Goal: Task Accomplishment & Management: Use online tool/utility

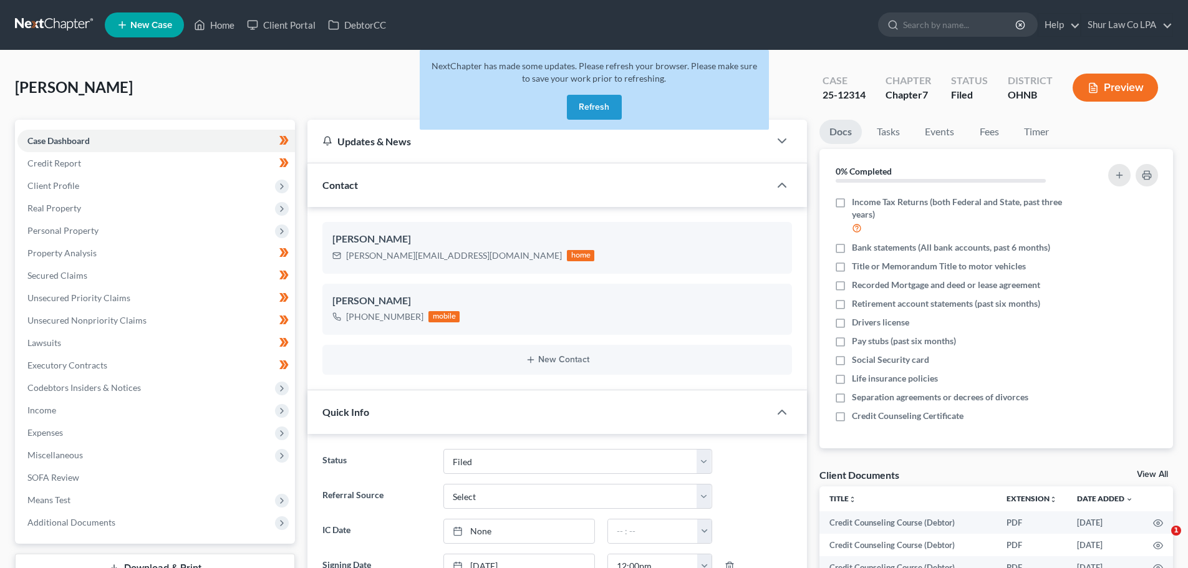
select select "2"
click at [591, 110] on button "Refresh" at bounding box center [594, 107] width 55 height 25
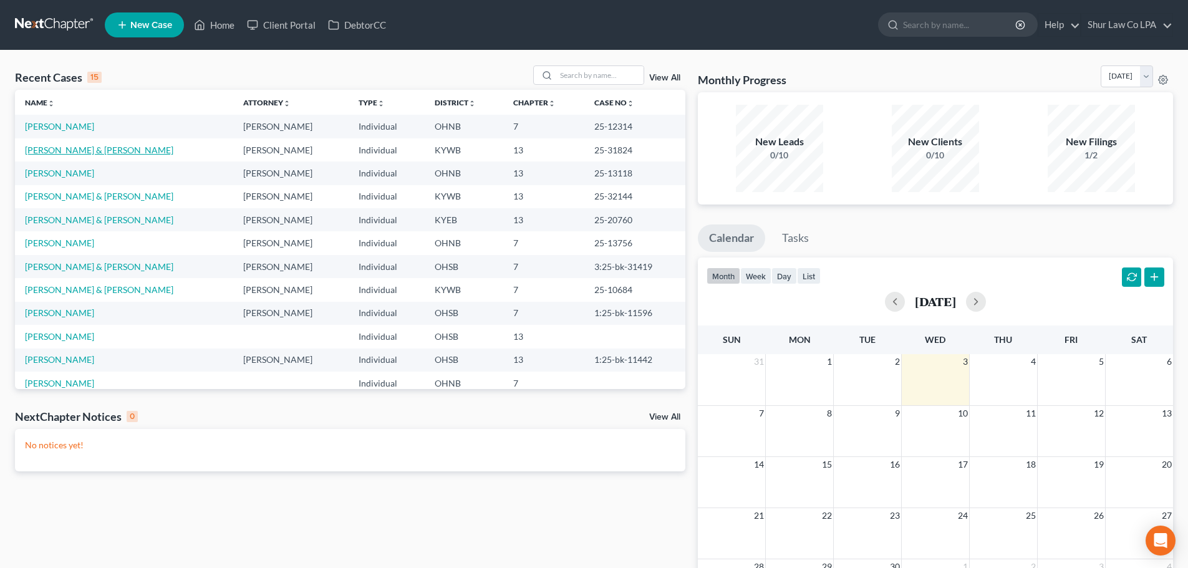
click at [72, 147] on link "Nelson, Andrew & Rachel" at bounding box center [99, 150] width 148 height 11
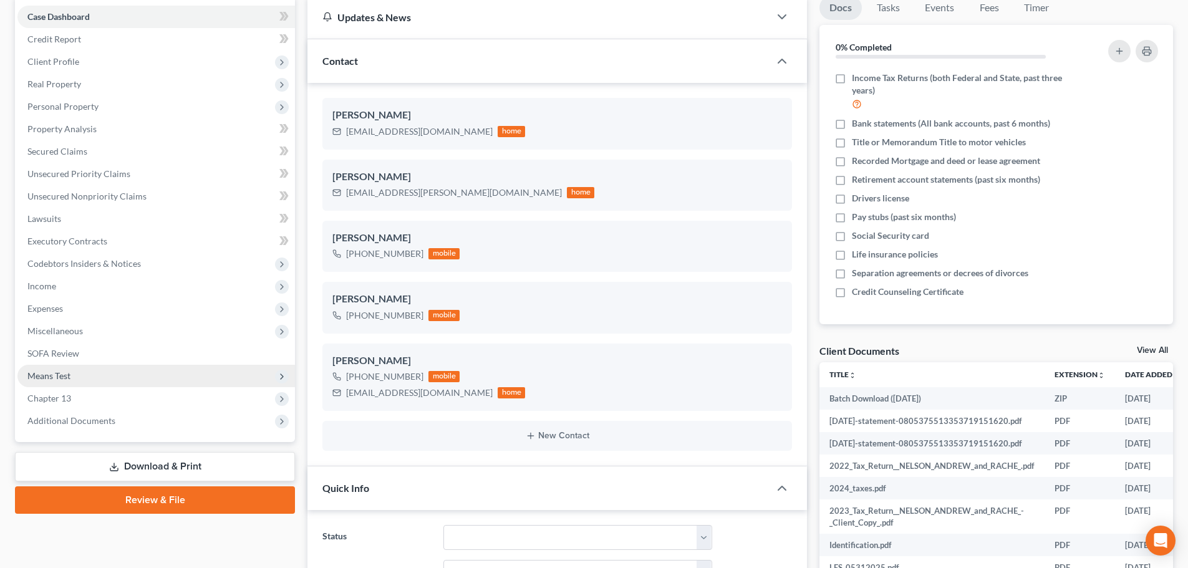
scroll to position [125, 0]
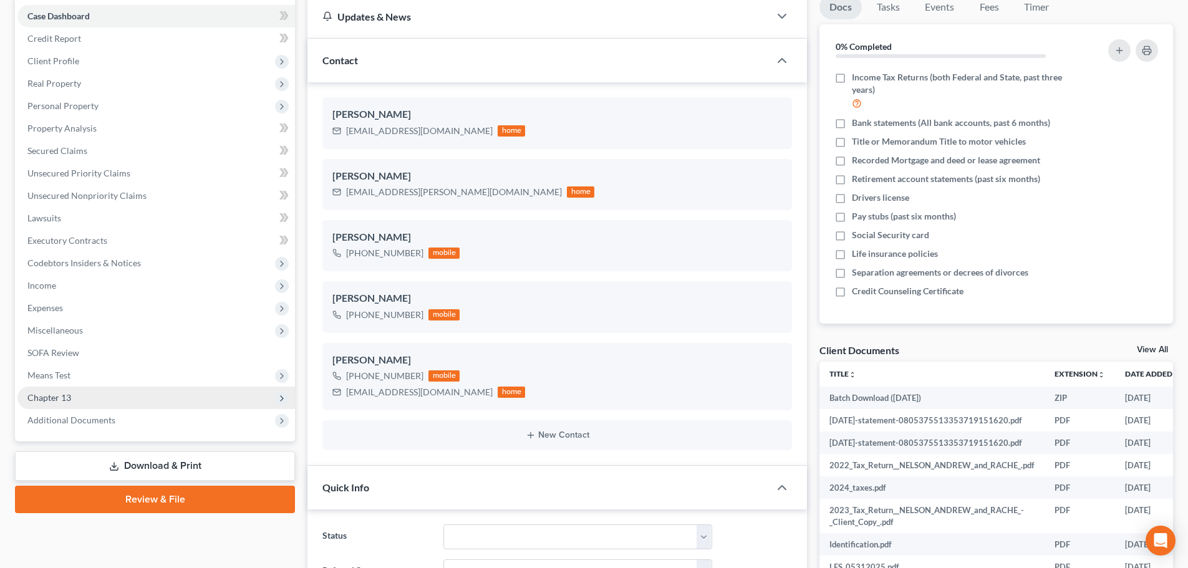
click at [75, 395] on span "Chapter 13" at bounding box center [156, 398] width 278 height 22
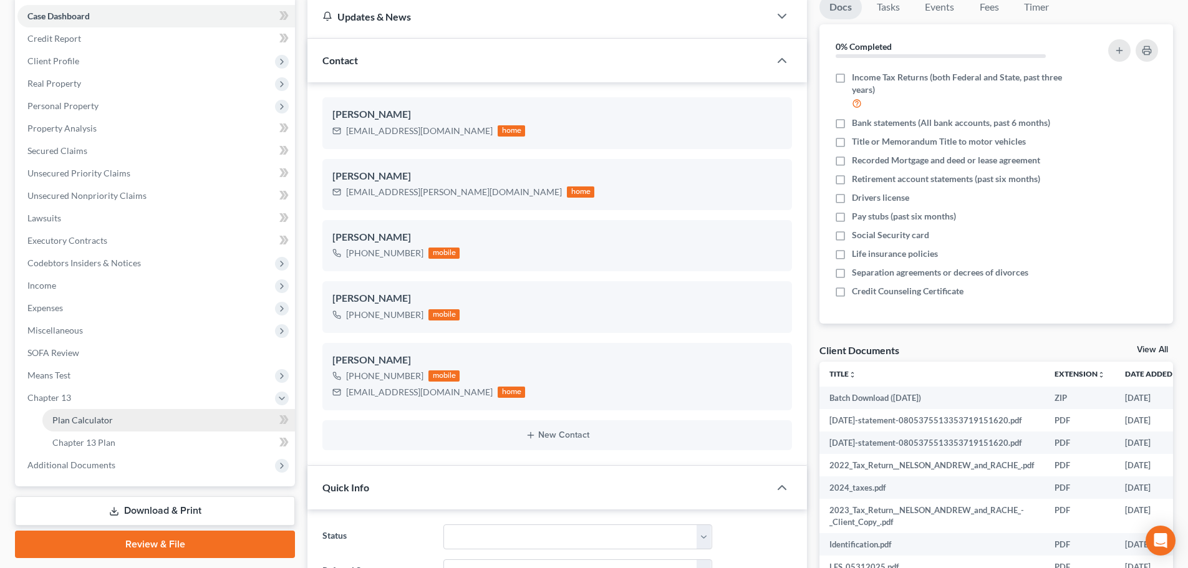
click at [106, 417] on span "Plan Calculator" at bounding box center [82, 420] width 61 height 11
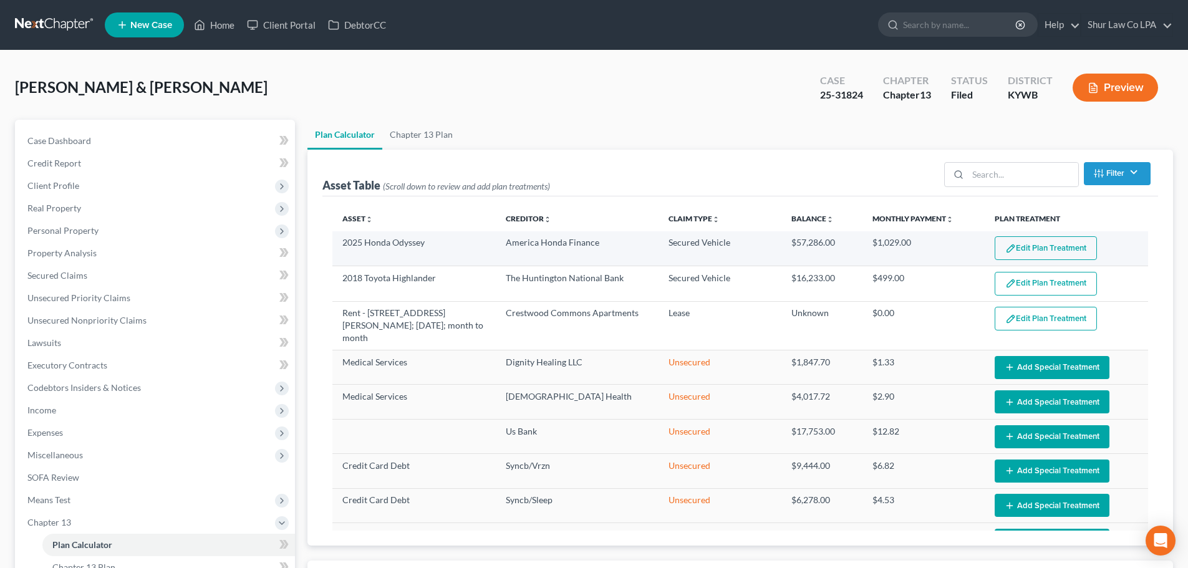
select select "35"
click at [1037, 242] on button "Edit Plan Treatment" at bounding box center [1046, 248] width 102 height 24
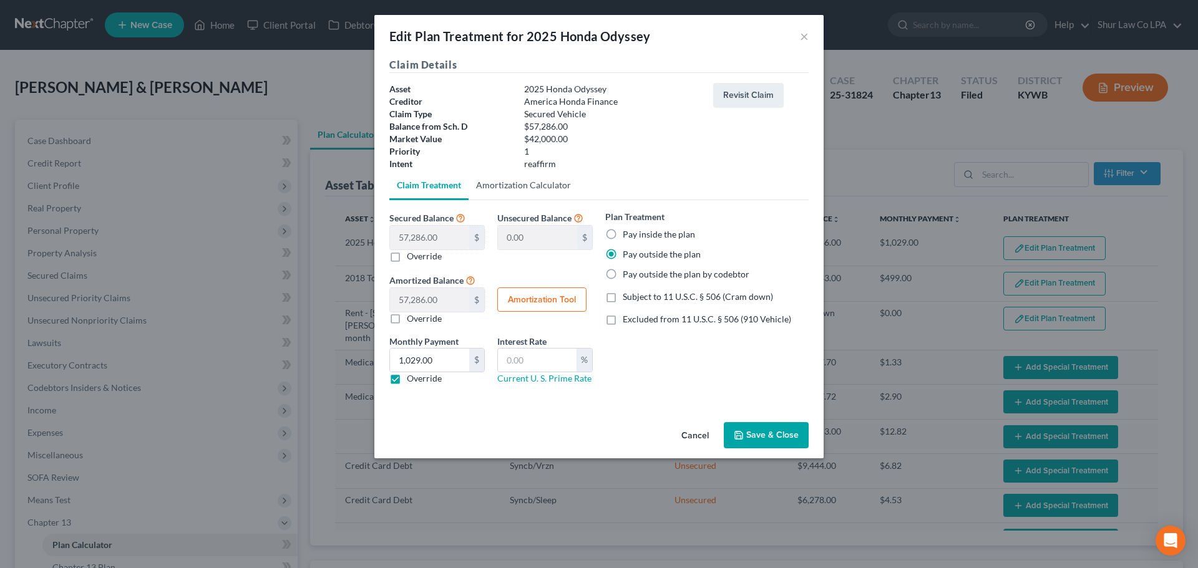
click at [550, 185] on link "Amortization Calculator" at bounding box center [523, 185] width 110 height 30
type input "57,286.00"
type input "36"
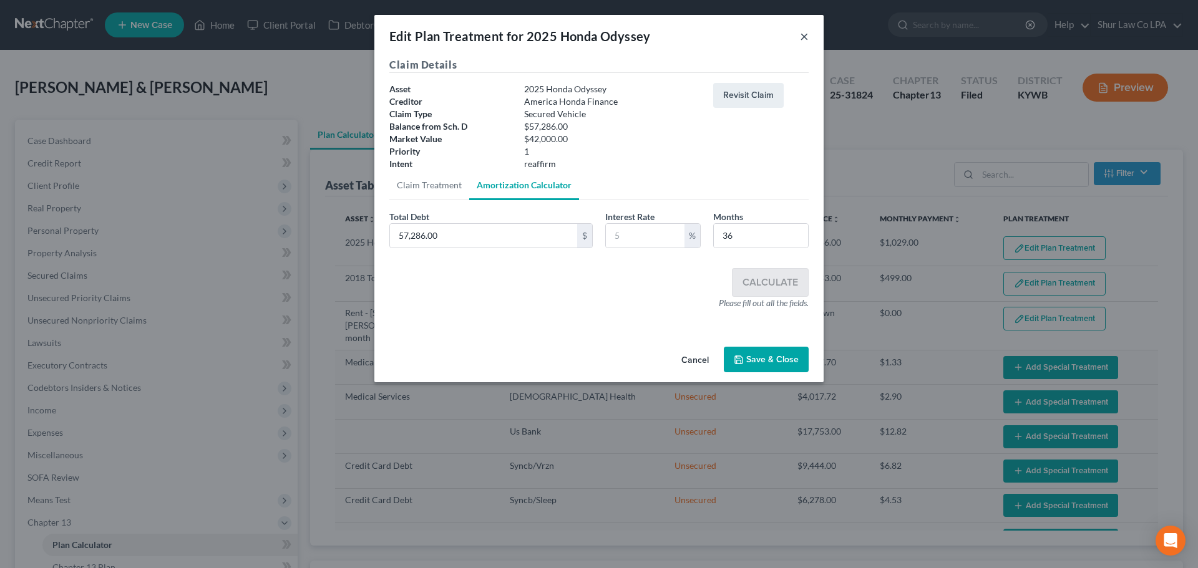
click at [803, 39] on button "×" at bounding box center [804, 36] width 9 height 15
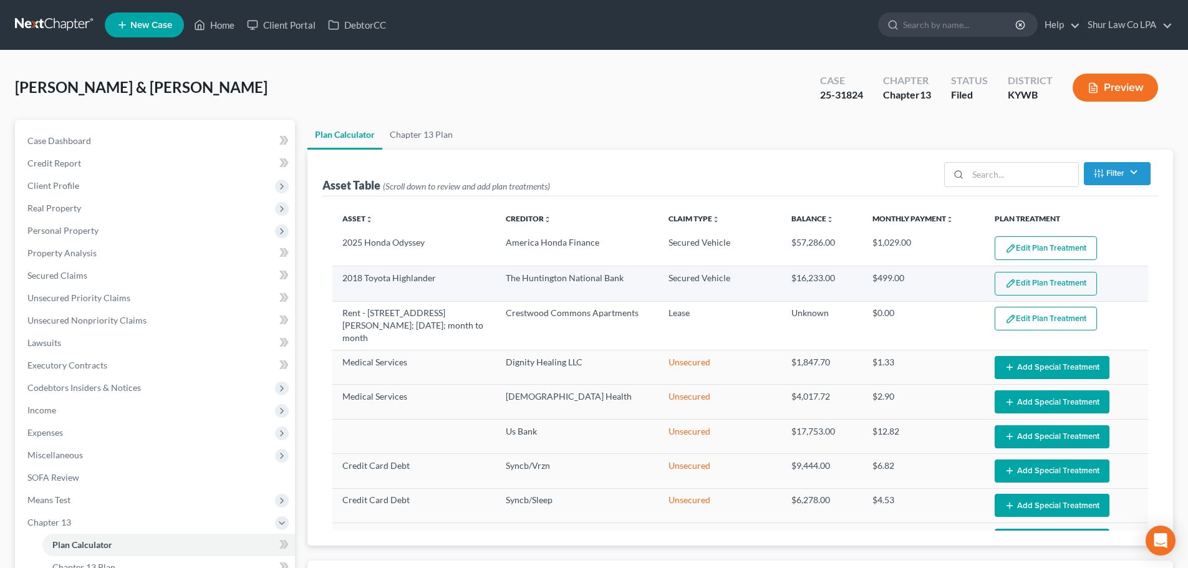
click at [1012, 283] on button "Edit Plan Treatment" at bounding box center [1046, 284] width 102 height 24
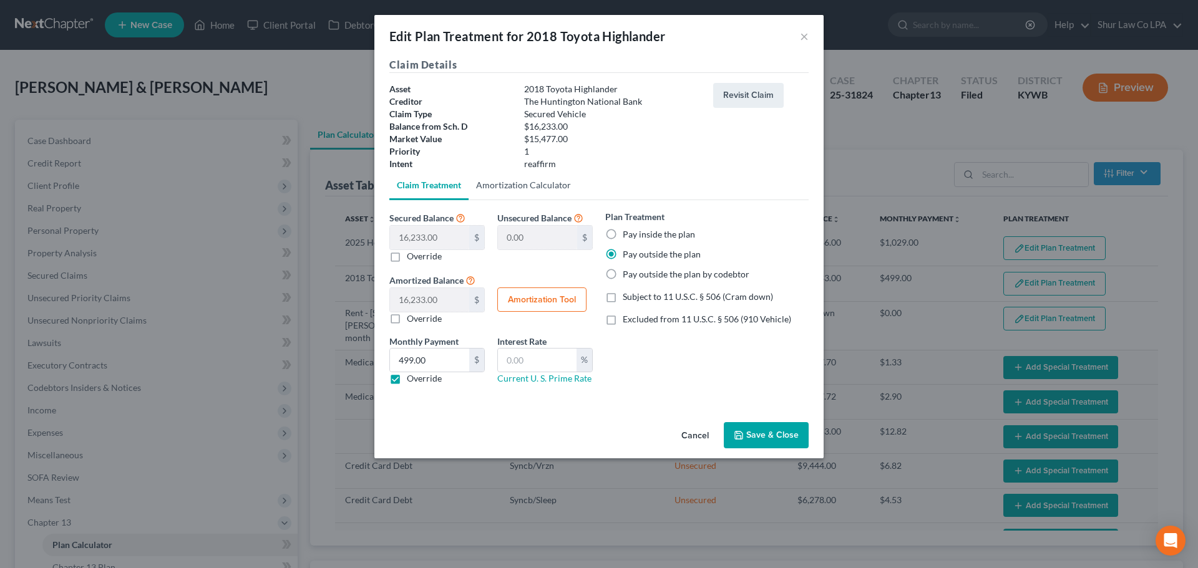
click at [558, 178] on link "Amortization Calculator" at bounding box center [523, 185] width 110 height 30
type input "16,233.00"
type input "36"
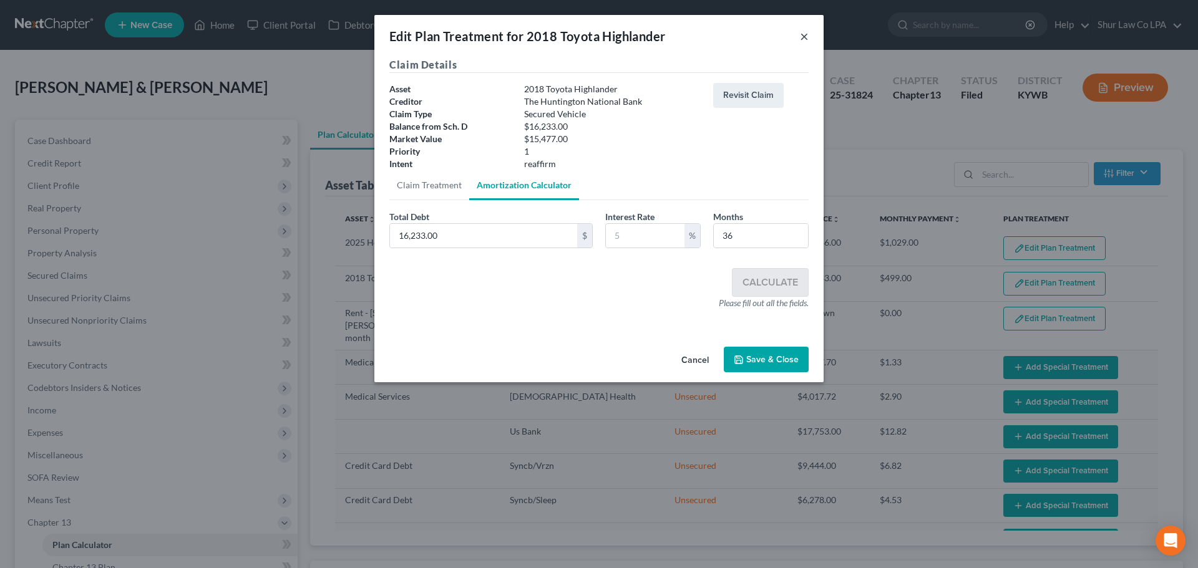
click at [803, 35] on button "×" at bounding box center [804, 36] width 9 height 15
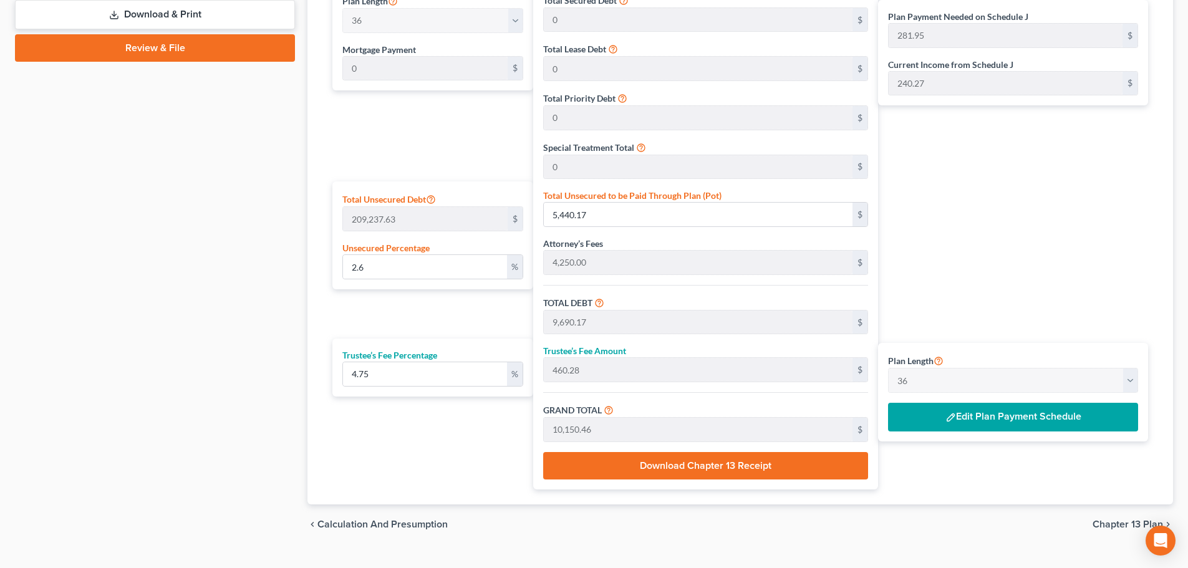
scroll to position [624, 0]
